Goal: Complete application form

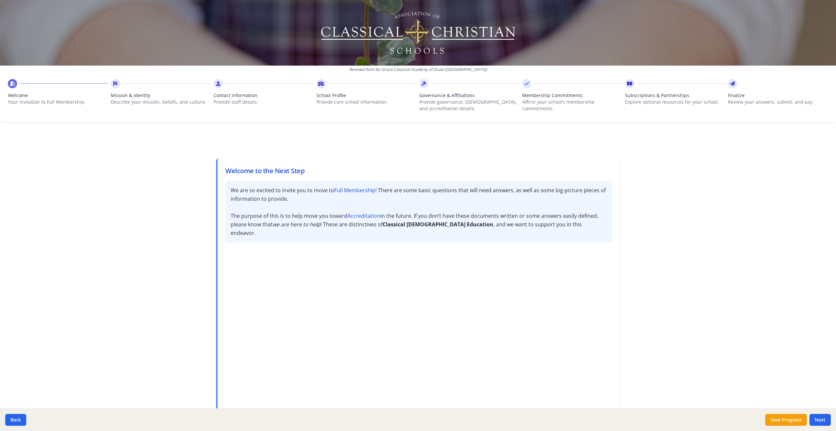
scroll to position [51, 0]
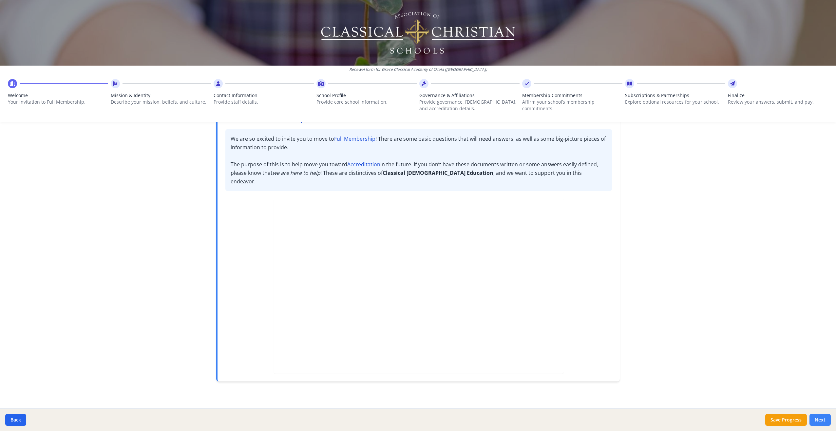
click at [821, 419] on button "Next" at bounding box center [820, 420] width 21 height 12
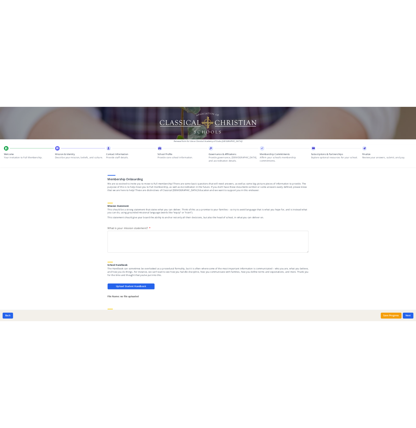
scroll to position [0, 0]
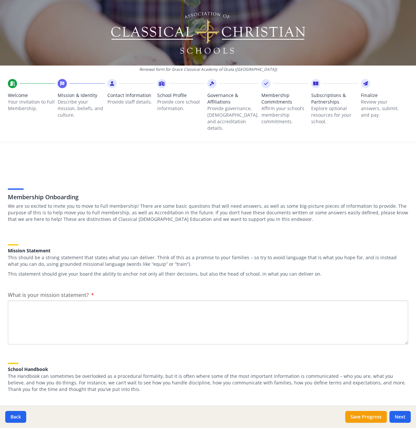
click at [43, 302] on textarea "What is your mission statement?" at bounding box center [208, 323] width 400 height 44
paste textarea "The mission of Grace Classical Academy is to partner with parents to impart kno…"
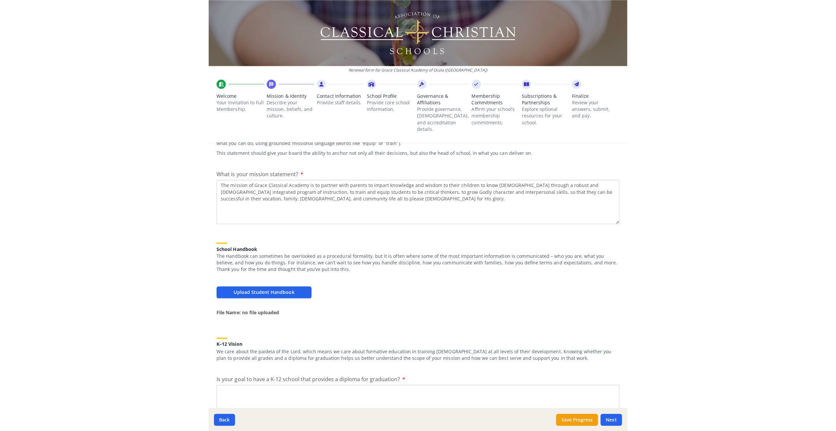
scroll to position [164, 0]
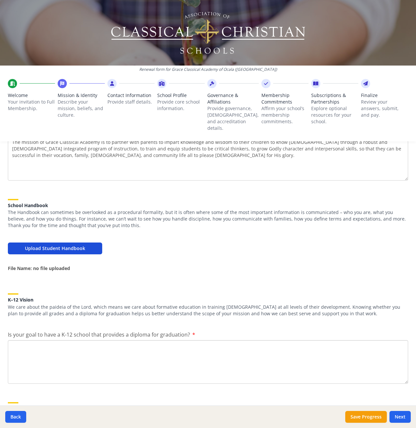
type textarea "The mission of Grace Classical Academy is to partner with parents to impart kno…"
click at [73, 243] on button "Upload Student Handbook" at bounding box center [55, 249] width 94 height 12
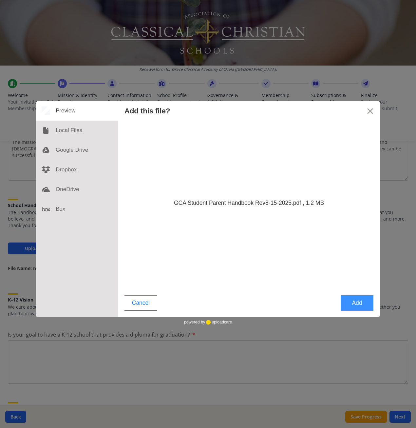
click at [358, 301] on button "Add" at bounding box center [357, 302] width 33 height 15
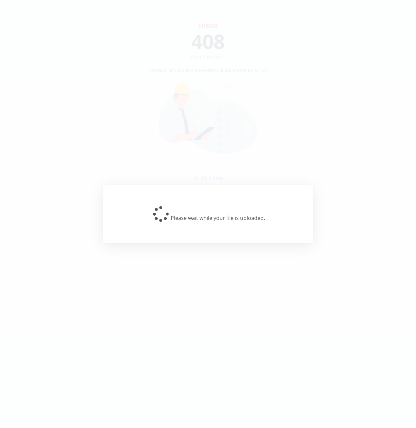
click at [209, 157] on div "Please wait while your file is uploaded." at bounding box center [208, 214] width 416 height 428
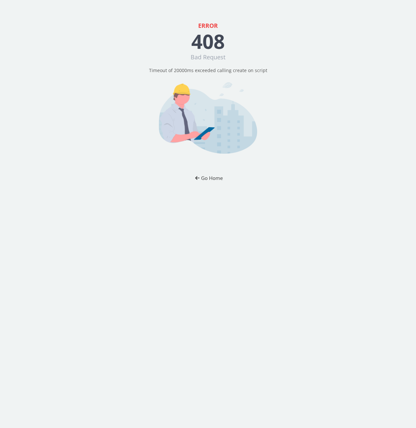
click at [210, 178] on button "Go Home" at bounding box center [208, 178] width 38 height 12
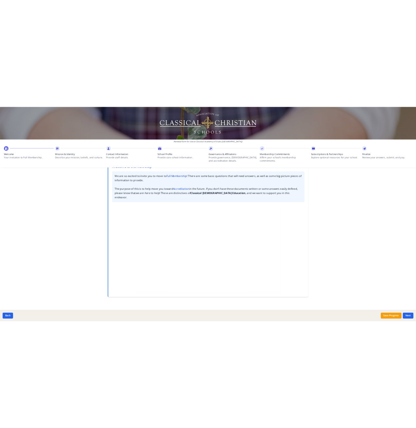
scroll to position [51, 0]
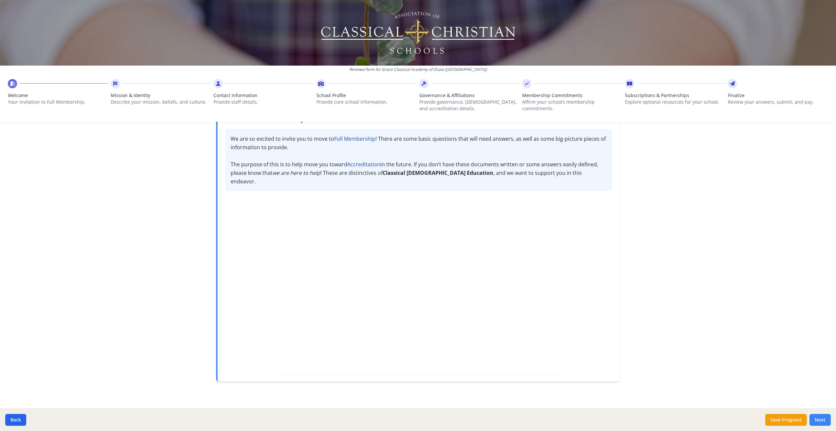
click at [822, 418] on button "Next" at bounding box center [820, 420] width 21 height 12
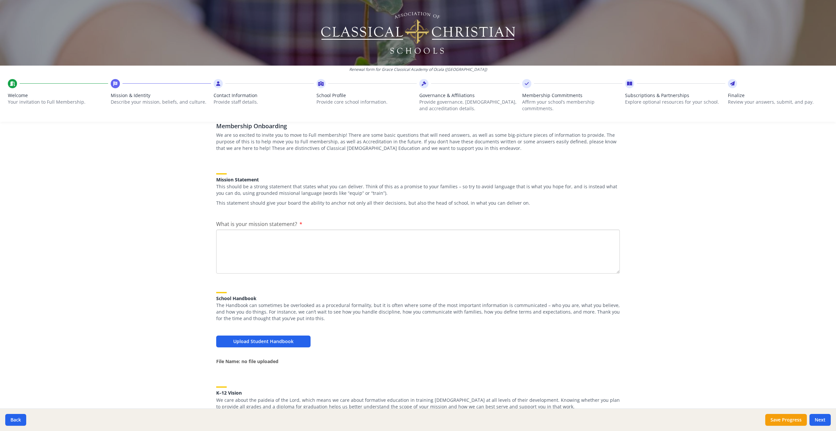
click at [230, 234] on textarea "What is your mission statement?" at bounding box center [418, 251] width 404 height 44
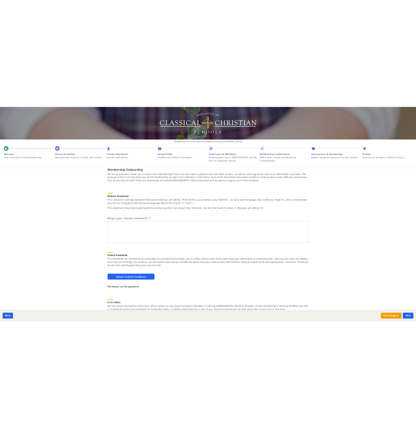
scroll to position [65, 0]
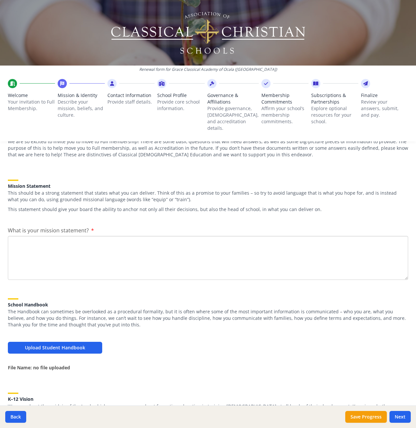
click at [18, 236] on textarea "What is your mission statement?" at bounding box center [208, 258] width 400 height 44
paste textarea "The mission of Grace Classical Academy is to partner with parents to impart kno…"
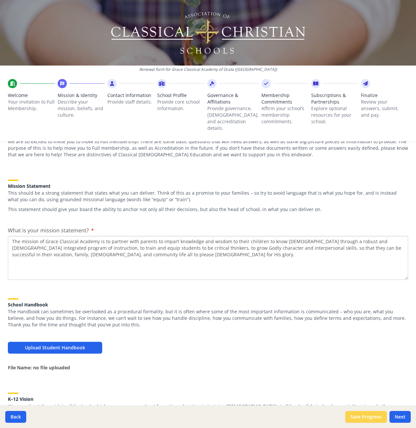
type textarea "The mission of Grace Classical Academy is to partner with parents to impart kno…"
click at [373, 415] on button "Save Progress" at bounding box center [366, 417] width 42 height 12
click at [366, 418] on button "Save Progress" at bounding box center [366, 417] width 42 height 12
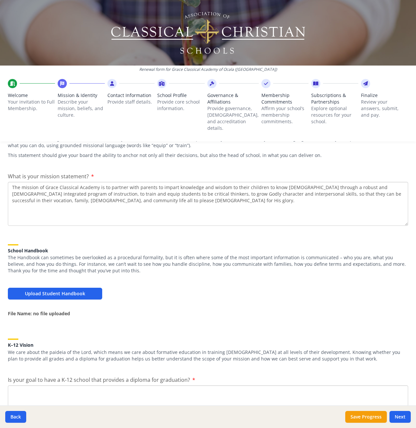
scroll to position [197, 0]
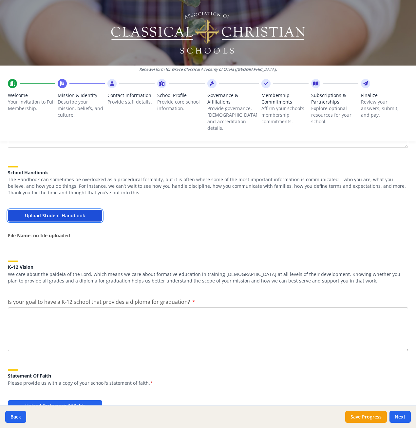
click at [79, 210] on button "Upload Student Handbook" at bounding box center [55, 216] width 94 height 12
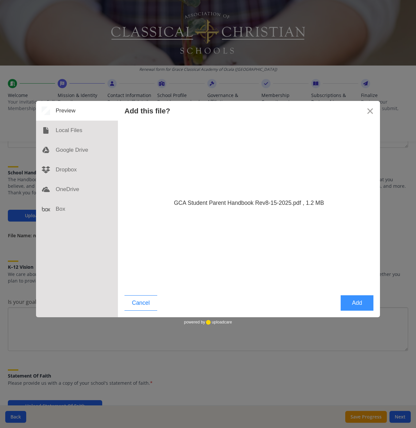
click at [357, 303] on button "Add" at bounding box center [357, 302] width 33 height 15
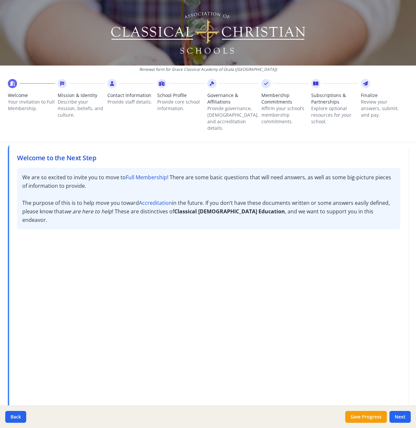
scroll to position [64, 0]
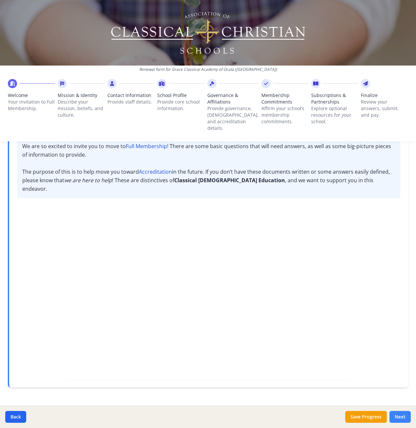
click at [400, 415] on button "Next" at bounding box center [400, 417] width 21 height 12
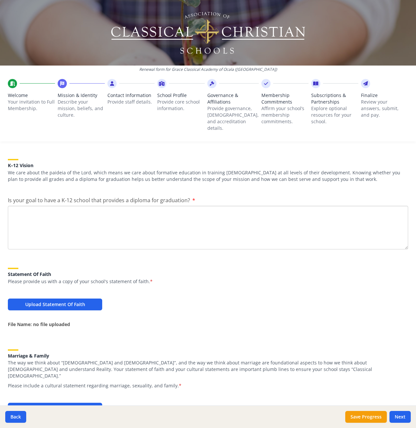
scroll to position [293, 0]
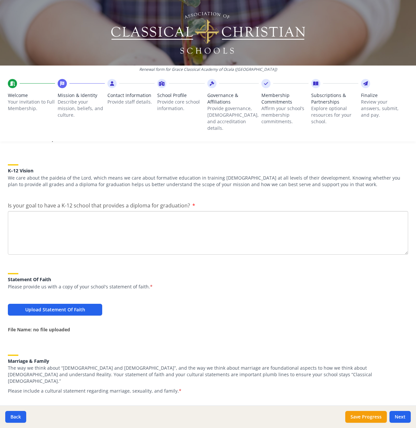
click at [23, 213] on textarea "Is your goal to have a K-12 school that provides a diploma for graduation?" at bounding box center [208, 233] width 400 height 44
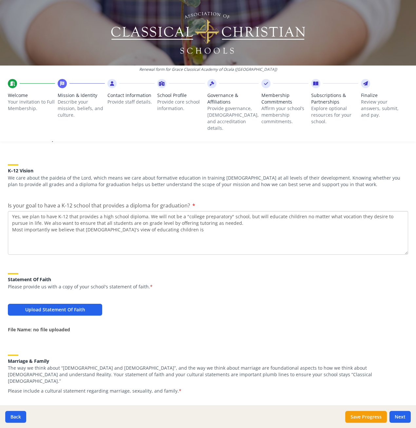
click at [164, 223] on textarea "Yes, we plan to have K-12 that provides a high school diploma. We will not be a…" at bounding box center [208, 233] width 400 height 44
click at [13, 232] on textarea "Yes, we plan to have K-12 that provides a high school diploma. We will not be a…" at bounding box center [208, 233] width 400 height 44
click at [385, 224] on textarea "Yes, we plan to have K-12 that provides a high school diploma. We will not be a…" at bounding box center [208, 233] width 400 height 44
paste textarea "Grace Classical Academy seeks to prepare students for the future through a stro…"
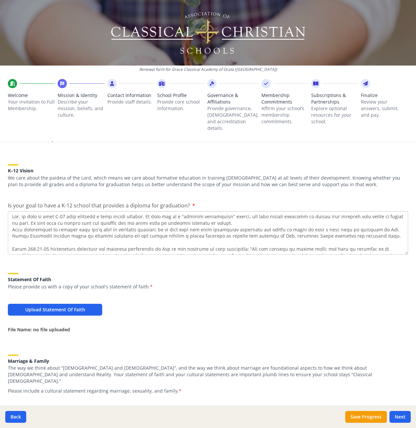
scroll to position [37, 0]
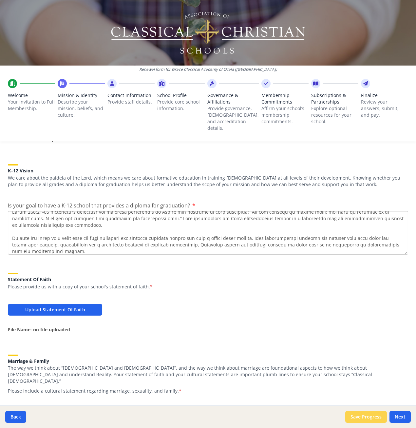
type textarea "Yes, we plan to have K-12 that provides a high school diploma. We will not be a…"
click at [367, 416] on button "Save Progress" at bounding box center [366, 417] width 42 height 12
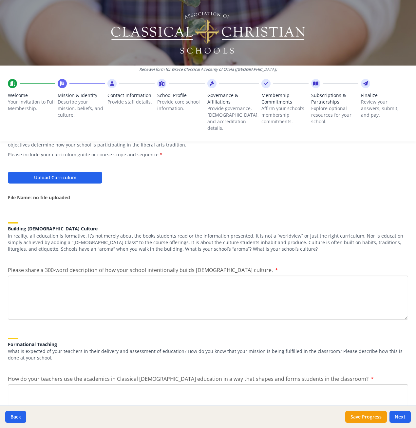
scroll to position [654, 0]
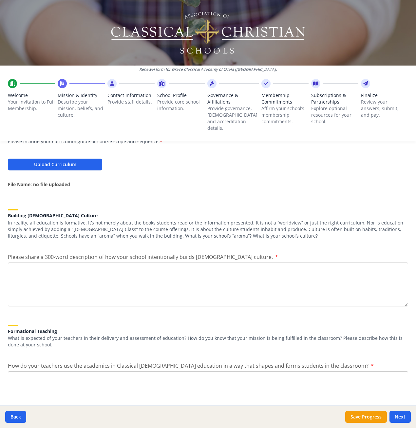
click at [29, 263] on textarea "Please share a 300-word description of how your school intentionally builds [DE…" at bounding box center [208, 285] width 400 height 44
paste textarea "The educational philosophy of the Grace Classical Academy is to partner with pa…"
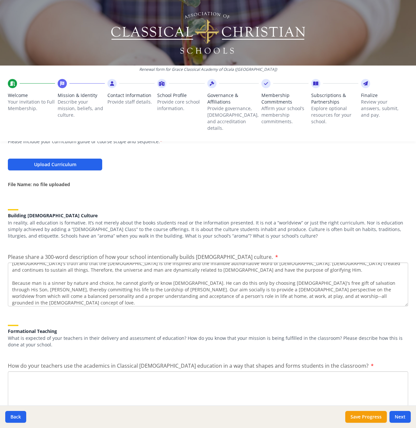
scroll to position [18, 0]
click at [17, 285] on textarea "The educational philosophy of the Grace Classical Academy is to partner with pa…" at bounding box center [208, 285] width 400 height 44
paste textarea "This philosophy channels our energies to promote high academic standards while …"
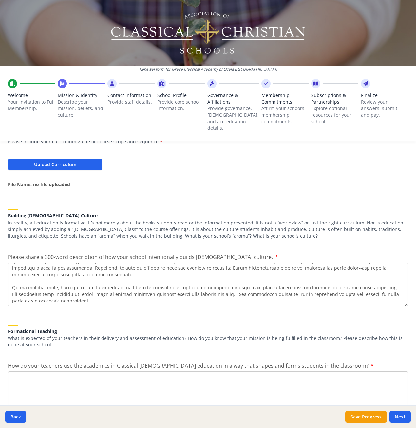
scroll to position [85, 0]
type textarea "The educational philosophy of the Grace Classical Academy is to partner with pa…"
click at [19, 371] on textarea "How do your teachers use the academics in Classical [DEMOGRAPHIC_DATA] educatio…" at bounding box center [208, 393] width 400 height 44
click at [372, 417] on button "Save Progress" at bounding box center [366, 417] width 42 height 12
click at [18, 371] on textarea "How do your teachers use the academics in Classical [DEMOGRAPHIC_DATA] educatio…" at bounding box center [208, 393] width 400 height 44
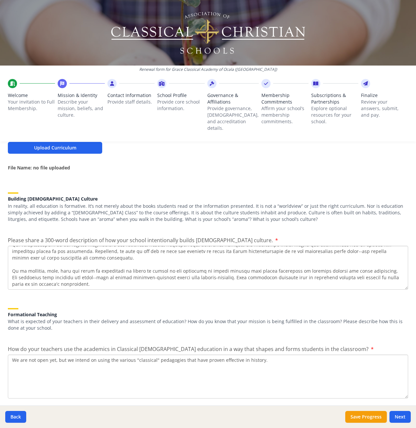
scroll to position [678, 0]
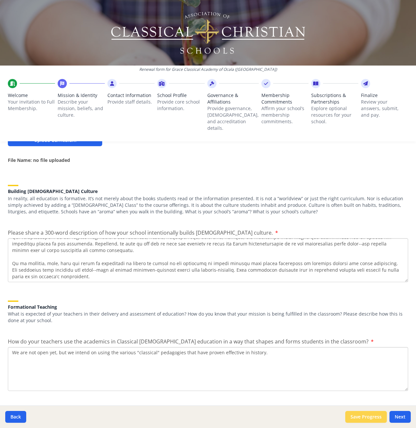
type textarea "We are not open yet, but we intend on using the various "classical" pedagogies …"
click at [373, 417] on button "Save Progress" at bounding box center [366, 417] width 42 height 12
click at [375, 416] on button "Save Progress" at bounding box center [366, 417] width 42 height 12
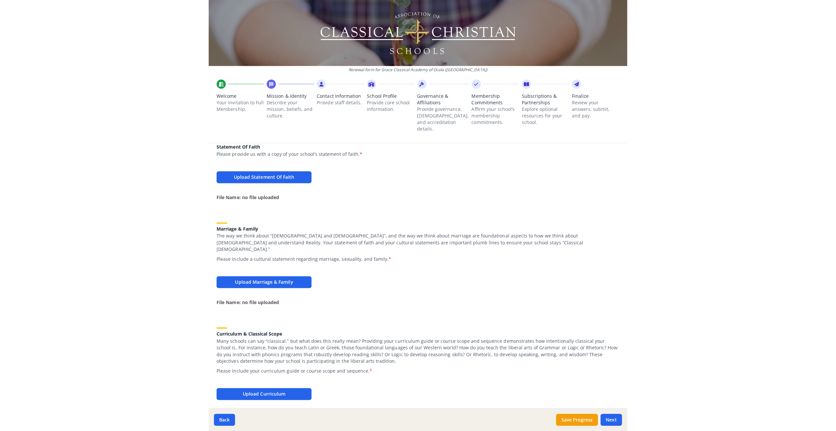
scroll to position [426, 0]
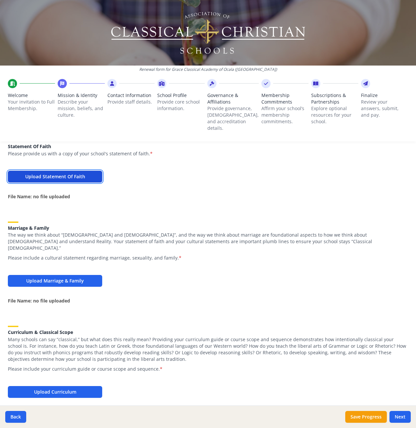
click at [62, 171] on button "Upload Statement Of Faith" at bounding box center [55, 177] width 94 height 12
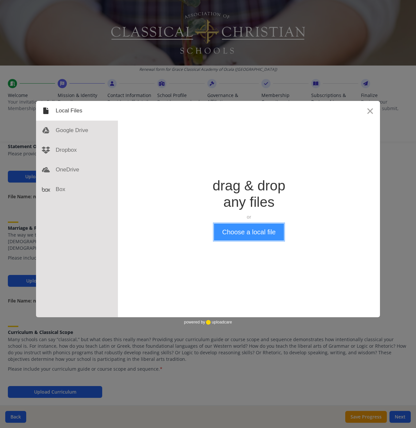
click at [255, 233] on button "Choose a local file" at bounding box center [249, 232] width 70 height 17
click at [255, 232] on button "Choose a local file" at bounding box center [249, 232] width 70 height 17
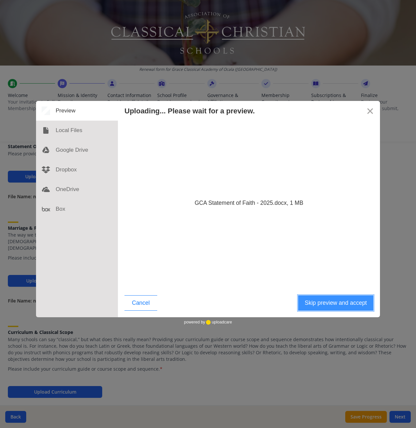
click at [330, 302] on button "Skip preview and accept" at bounding box center [335, 302] width 75 height 15
